Goal: Transaction & Acquisition: Purchase product/service

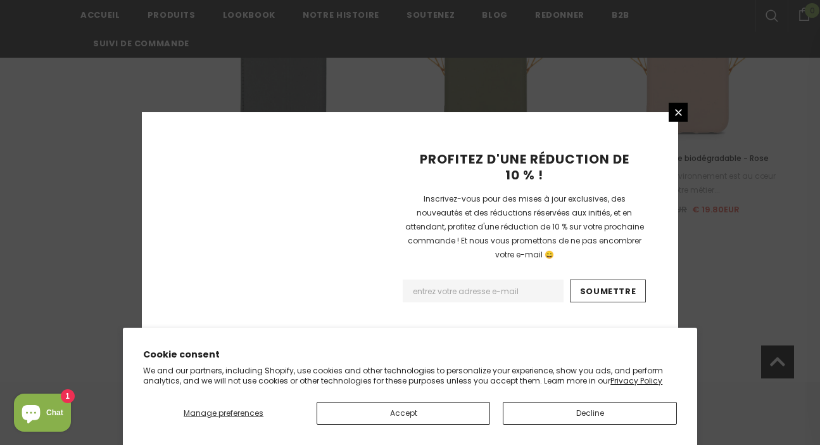
scroll to position [1584, 0]
